Goal: Transaction & Acquisition: Purchase product/service

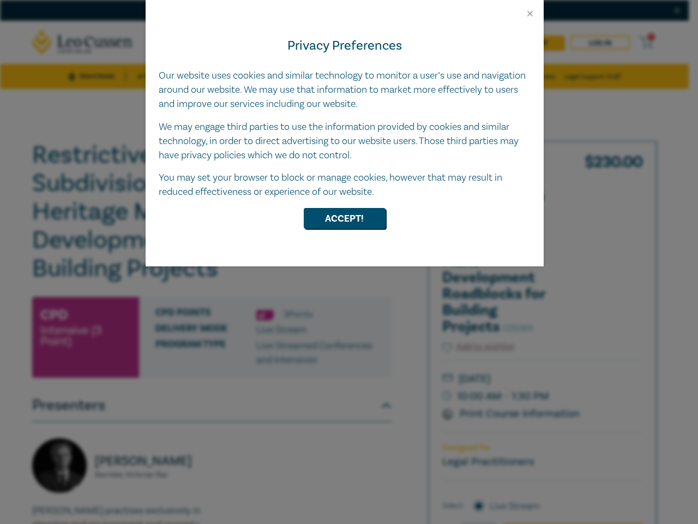
click at [349, 262] on div "Privacy Preferences Our website uses cookies and similar technology to monitor …" at bounding box center [345, 143] width 398 height 248
click at [530, 14] on button "Close" at bounding box center [531, 14] width 10 height 10
click at [345, 218] on button "Accept!" at bounding box center [345, 218] width 82 height 21
click at [349, 262] on div "Privacy Preferences Our website uses cookies and similar technology to monitor …" at bounding box center [345, 143] width 398 height 248
click at [530, 14] on button "Close" at bounding box center [531, 14] width 10 height 10
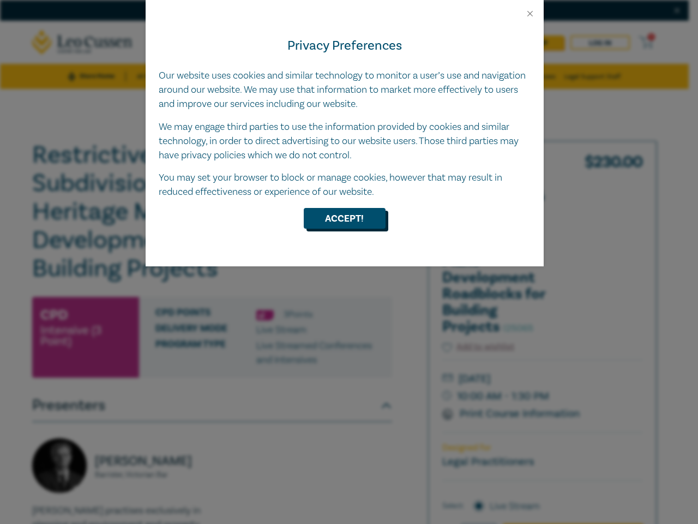
click at [345, 218] on button "Accept!" at bounding box center [345, 218] width 82 height 21
